Goal: Task Accomplishment & Management: Use online tool/utility

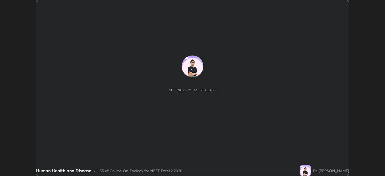
scroll to position [176, 385]
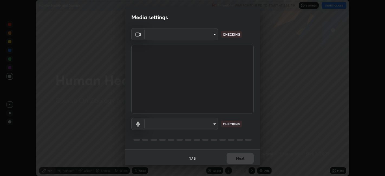
type input "48fc0a16f9878d898b75c0c4e5e46a424a6be3b5c6c23e4932c3d8132f80d268"
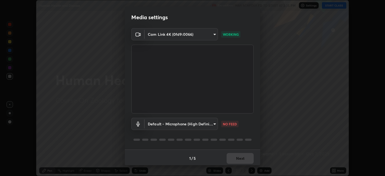
click at [213, 123] on body "Erase all Human Health and Disease Recording WAS SCHEDULED TO START AT 2:35 PM …" at bounding box center [192, 88] width 385 height 176
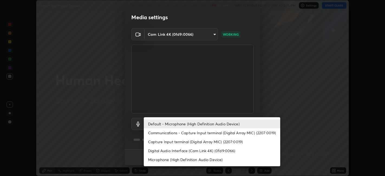
click at [210, 132] on li "Communications - Capture Input terminal (Digital Array MIC) (2207:0019)" at bounding box center [212, 132] width 137 height 9
type input "communications"
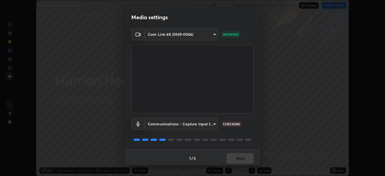
scroll to position [1, 0]
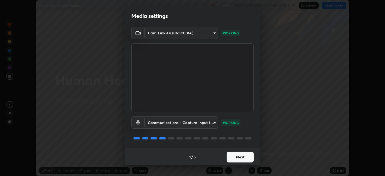
click at [245, 155] on button "Next" at bounding box center [240, 157] width 27 height 11
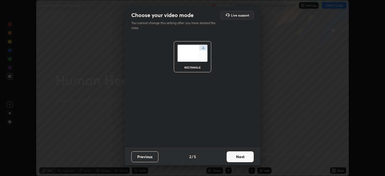
scroll to position [0, 0]
click at [247, 156] on button "Next" at bounding box center [240, 157] width 27 height 11
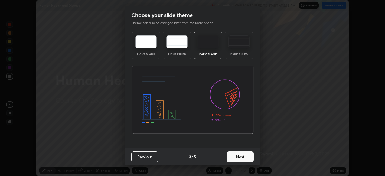
click at [252, 157] on button "Next" at bounding box center [240, 157] width 27 height 11
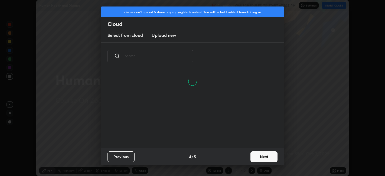
scroll to position [78, 174]
click at [266, 158] on button "Next" at bounding box center [264, 157] width 27 height 11
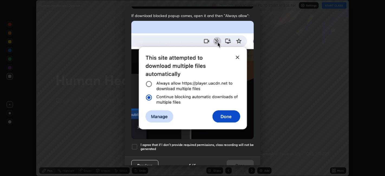
scroll to position [112, 0]
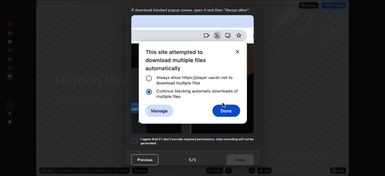
click at [136, 139] on div at bounding box center [134, 141] width 7 height 7
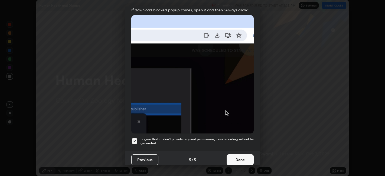
click at [242, 155] on button "Done" at bounding box center [240, 159] width 27 height 11
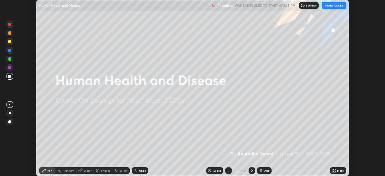
click at [338, 6] on button "START CLASS" at bounding box center [334, 5] width 24 height 7
click at [333, 170] on icon at bounding box center [333, 169] width 1 height 1
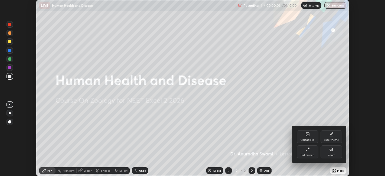
click at [307, 135] on icon at bounding box center [307, 134] width 3 height 3
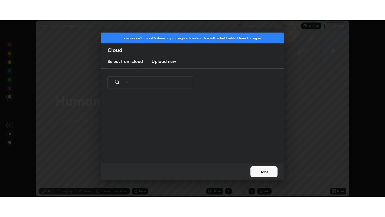
scroll to position [67, 174]
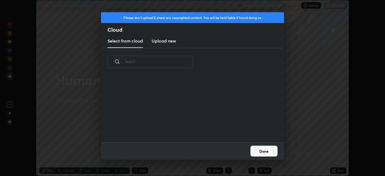
click at [167, 41] on h3 "Upload new" at bounding box center [164, 41] width 24 height 7
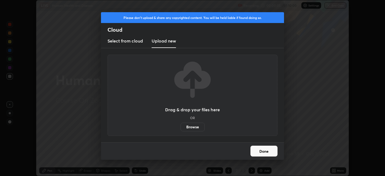
click at [194, 128] on label "Browse" at bounding box center [193, 127] width 24 height 9
click at [181, 128] on input "Browse" at bounding box center [181, 127] width 0 height 9
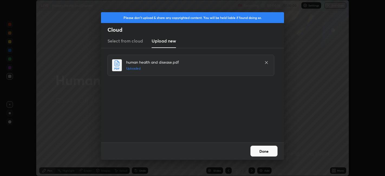
click at [269, 149] on button "Done" at bounding box center [264, 151] width 27 height 11
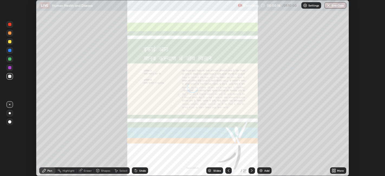
click at [334, 169] on icon at bounding box center [333, 169] width 1 height 1
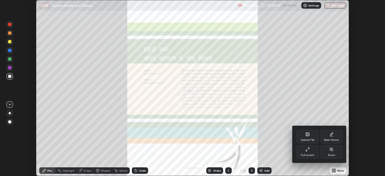
click at [311, 151] on div "Full screen" at bounding box center [308, 152] width 22 height 13
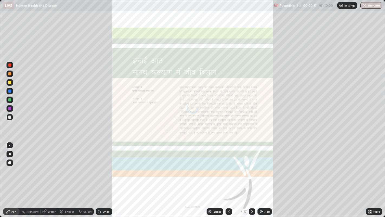
scroll to position [217, 385]
click at [252, 176] on icon at bounding box center [252, 211] width 4 height 4
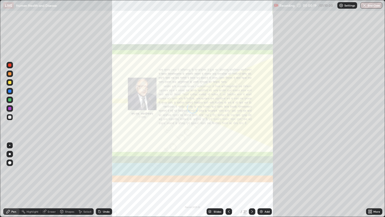
click at [252, 176] on icon at bounding box center [252, 211] width 4 height 4
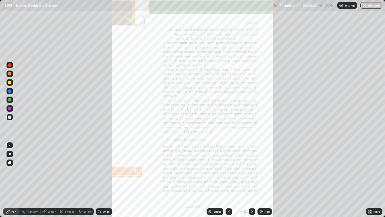
click at [252, 176] on icon at bounding box center [252, 211] width 4 height 4
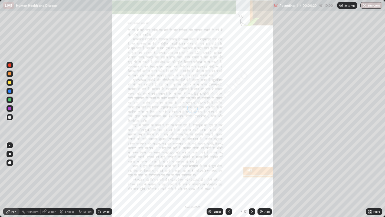
click at [252, 176] on icon at bounding box center [252, 211] width 4 height 4
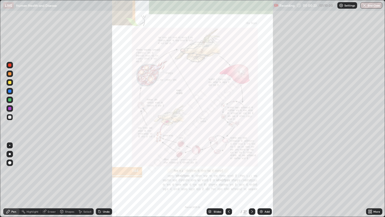
click at [252, 176] on icon at bounding box center [252, 211] width 4 height 4
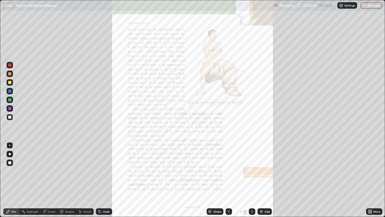
click at [253, 176] on icon at bounding box center [252, 211] width 4 height 4
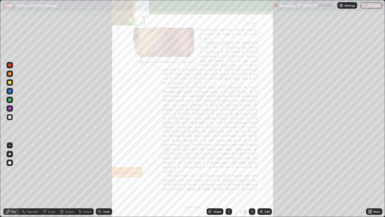
click at [251, 176] on icon at bounding box center [252, 211] width 4 height 4
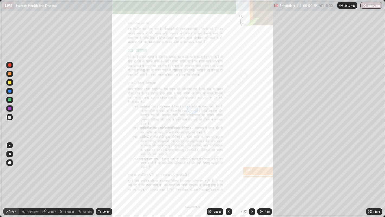
click at [252, 176] on icon at bounding box center [252, 211] width 4 height 4
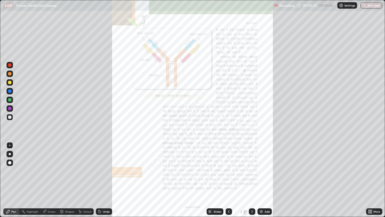
click at [253, 176] on div at bounding box center [252, 211] width 7 height 7
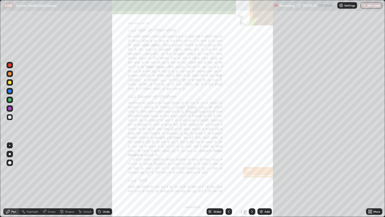
click at [252, 176] on icon at bounding box center [252, 211] width 4 height 4
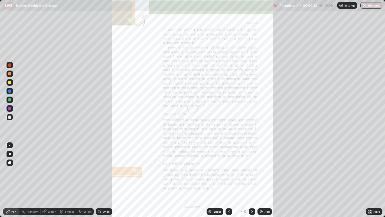
click at [252, 176] on icon at bounding box center [253, 211] width 2 height 3
click at [252, 176] on icon at bounding box center [252, 211] width 4 height 4
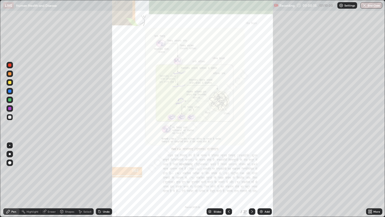
click at [228, 176] on icon at bounding box center [229, 211] width 4 height 4
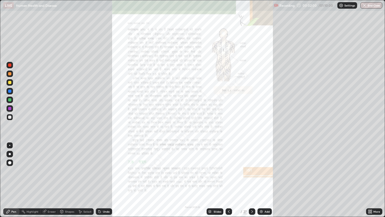
click at [260, 176] on img at bounding box center [261, 211] width 4 height 4
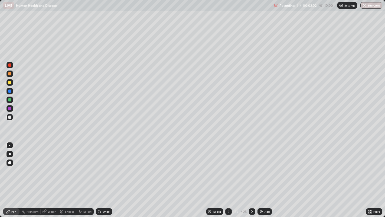
click at [10, 117] on div at bounding box center [9, 116] width 3 height 3
click at [262, 176] on img at bounding box center [261, 211] width 4 height 4
click at [8, 99] on div at bounding box center [9, 99] width 3 height 3
click at [11, 83] on div at bounding box center [10, 82] width 7 height 7
click at [11, 75] on div at bounding box center [10, 73] width 7 height 7
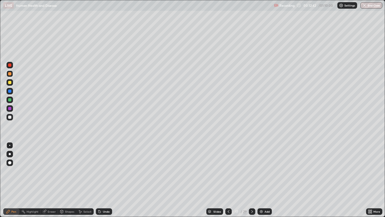
click at [9, 117] on div at bounding box center [9, 116] width 3 height 3
click at [10, 65] on div at bounding box center [9, 64] width 3 height 3
click at [9, 100] on div at bounding box center [9, 99] width 3 height 3
click at [82, 176] on div "Select" at bounding box center [84, 211] width 17 height 7
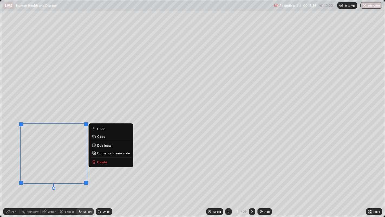
click at [94, 162] on icon at bounding box center [94, 162] width 0 height 1
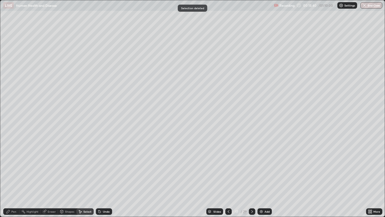
click at [9, 176] on icon at bounding box center [8, 211] width 4 height 4
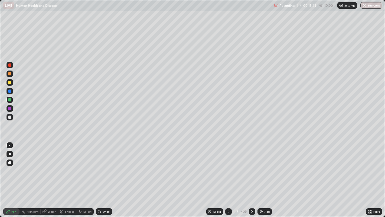
click at [261, 176] on img at bounding box center [261, 211] width 4 height 4
click at [9, 117] on div at bounding box center [9, 116] width 3 height 3
click at [85, 176] on div "Select" at bounding box center [87, 211] width 8 height 3
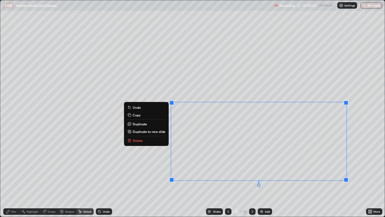
click at [158, 141] on button "Delete" at bounding box center [146, 140] width 40 height 7
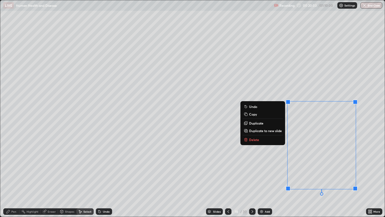
click at [270, 140] on button "Delete" at bounding box center [263, 139] width 40 height 7
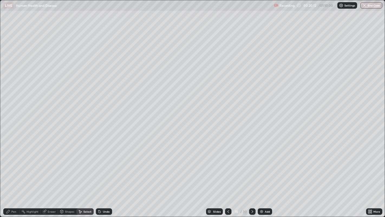
click at [10, 176] on div "Pen" at bounding box center [11, 211] width 16 height 7
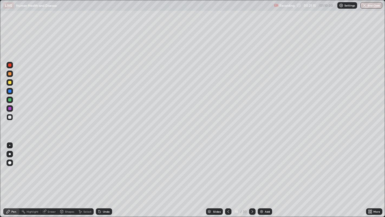
click at [263, 176] on img at bounding box center [262, 211] width 4 height 4
click at [8, 109] on div at bounding box center [9, 108] width 3 height 3
click at [10, 100] on div at bounding box center [9, 99] width 3 height 3
click at [10, 83] on div at bounding box center [9, 82] width 3 height 3
click at [228, 176] on icon at bounding box center [229, 211] width 2 height 3
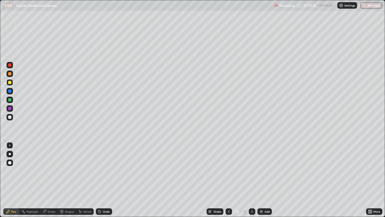
click at [228, 176] on icon at bounding box center [229, 211] width 4 height 4
click at [252, 176] on icon at bounding box center [252, 211] width 4 height 4
click at [252, 176] on icon at bounding box center [253, 211] width 2 height 3
click at [228, 176] on icon at bounding box center [229, 211] width 4 height 4
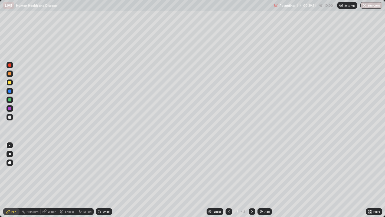
click at [228, 176] on icon at bounding box center [229, 211] width 4 height 4
click at [251, 176] on icon at bounding box center [252, 211] width 4 height 4
click at [252, 176] on icon at bounding box center [252, 211] width 4 height 4
click at [9, 118] on div at bounding box center [9, 116] width 3 height 3
click at [252, 176] on icon at bounding box center [253, 211] width 2 height 3
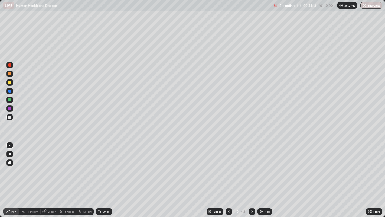
click at [251, 176] on icon at bounding box center [252, 211] width 4 height 4
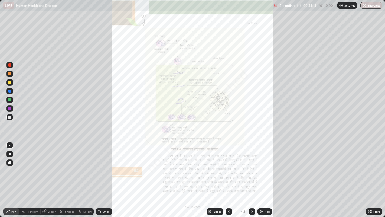
click at [228, 176] on icon at bounding box center [229, 211] width 2 height 3
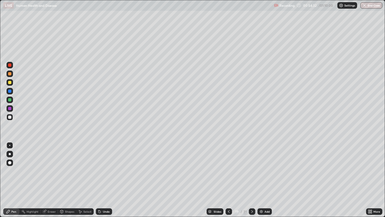
click at [365, 7] on img "button" at bounding box center [365, 5] width 4 height 4
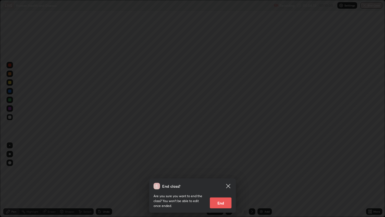
click at [226, 176] on button "End" at bounding box center [221, 202] width 22 height 11
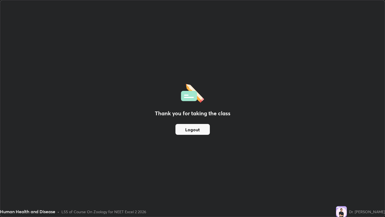
click at [202, 127] on button "Logout" at bounding box center [193, 129] width 34 height 11
click at [183, 128] on button "Logout" at bounding box center [193, 129] width 34 height 11
click at [184, 131] on button "Logout" at bounding box center [193, 129] width 34 height 11
